Goal: Task Accomplishment & Management: Use online tool/utility

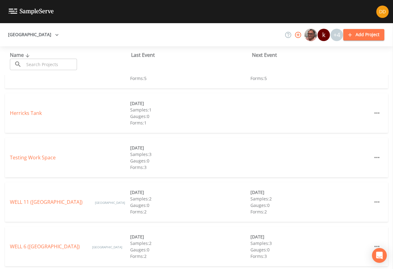
scroll to position [115, 0]
click at [76, 201] on link "WELL 11 ([GEOGRAPHIC_DATA])" at bounding box center [46, 202] width 73 height 7
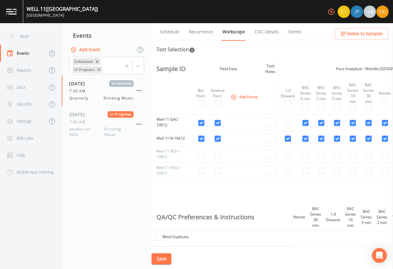
click at [93, 89] on div "[DATE] Scheduled 7:30 AM Quarterly Drinking Water" at bounding box center [101, 90] width 64 height 21
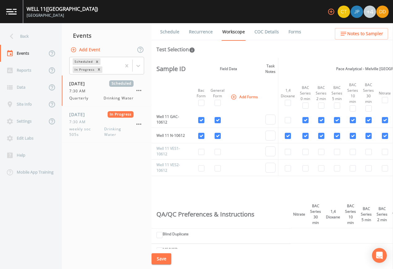
scroll to position [3, 0]
click at [90, 130] on span "weekly soc 505s" at bounding box center [86, 131] width 35 height 11
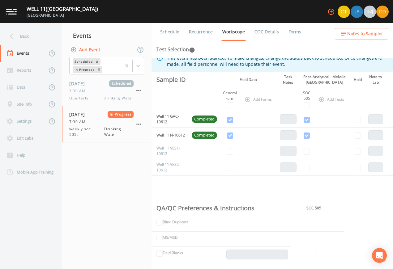
scroll to position [7, 0]
click at [91, 49] on button "Add Event" at bounding box center [85, 49] width 33 height 11
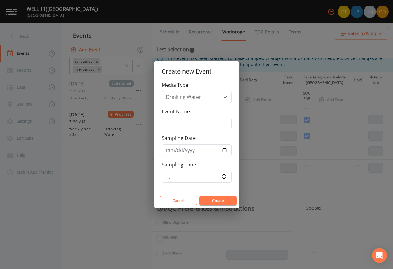
click at [174, 203] on button "Cancel" at bounding box center [178, 200] width 37 height 9
